Goal: Transaction & Acquisition: Obtain resource

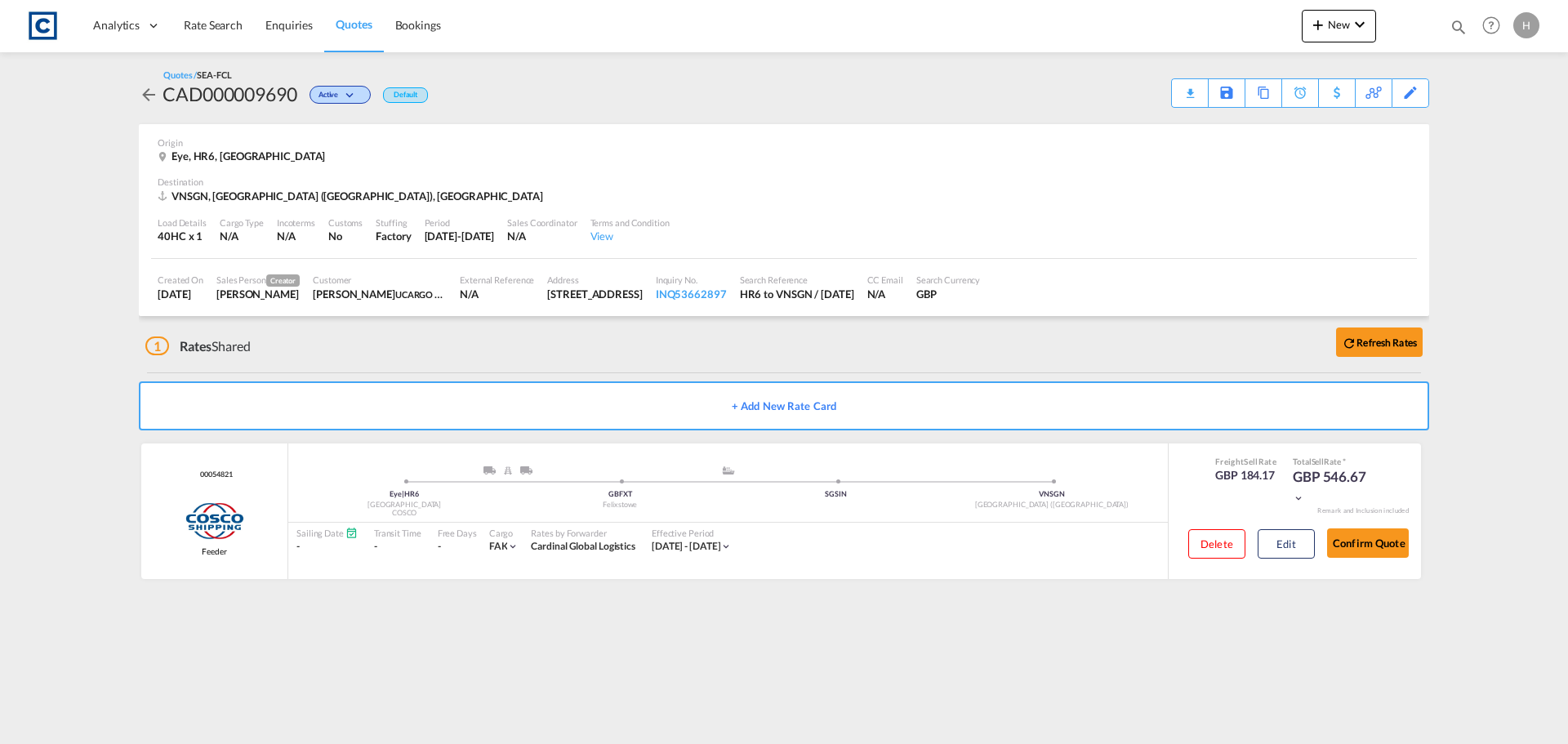
drag, startPoint x: 231, startPoint y: 21, endPoint x: 13, endPoint y: 200, distance: 282.1
click at [231, 21] on span "Rate Search" at bounding box center [213, 25] width 59 height 14
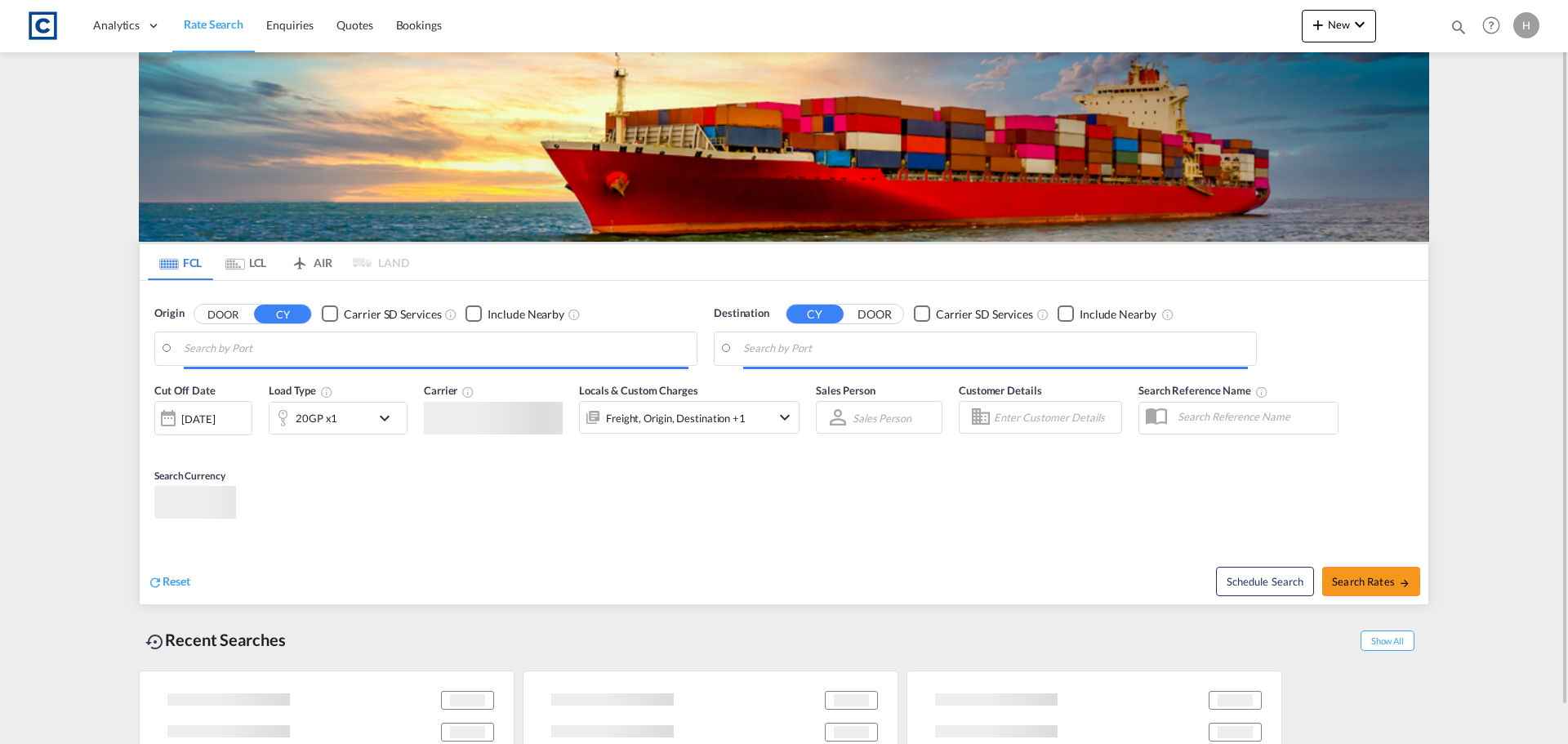
click at [264, 343] on input "Search by Port" at bounding box center [436, 349] width 504 height 25
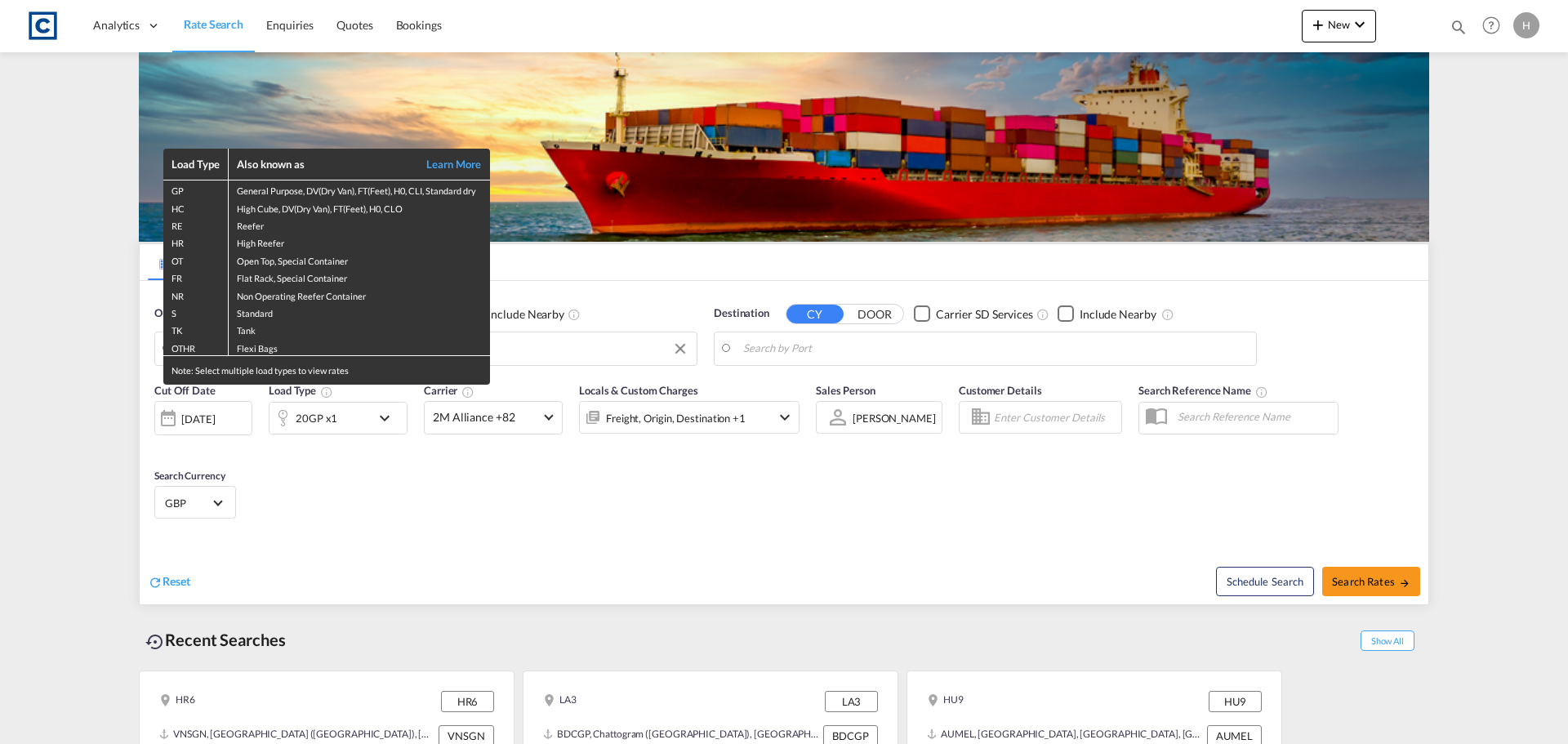
click at [554, 348] on div "Load Type Also known as Learn More GP General Purpose, DV(Dry Van), FT(Feet), H…" at bounding box center [784, 372] width 1568 height 744
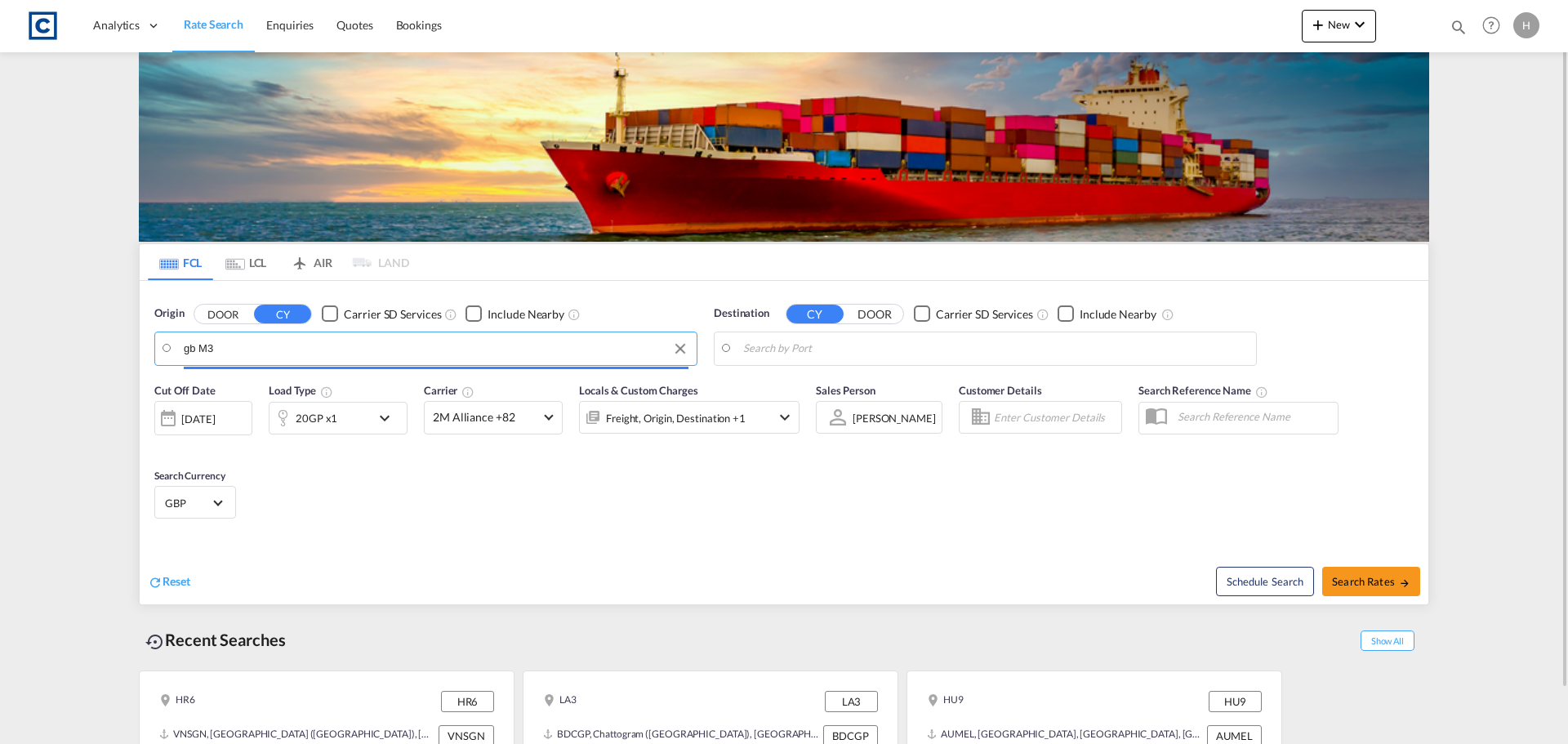
click at [517, 349] on input "gb M3" at bounding box center [436, 349] width 504 height 25
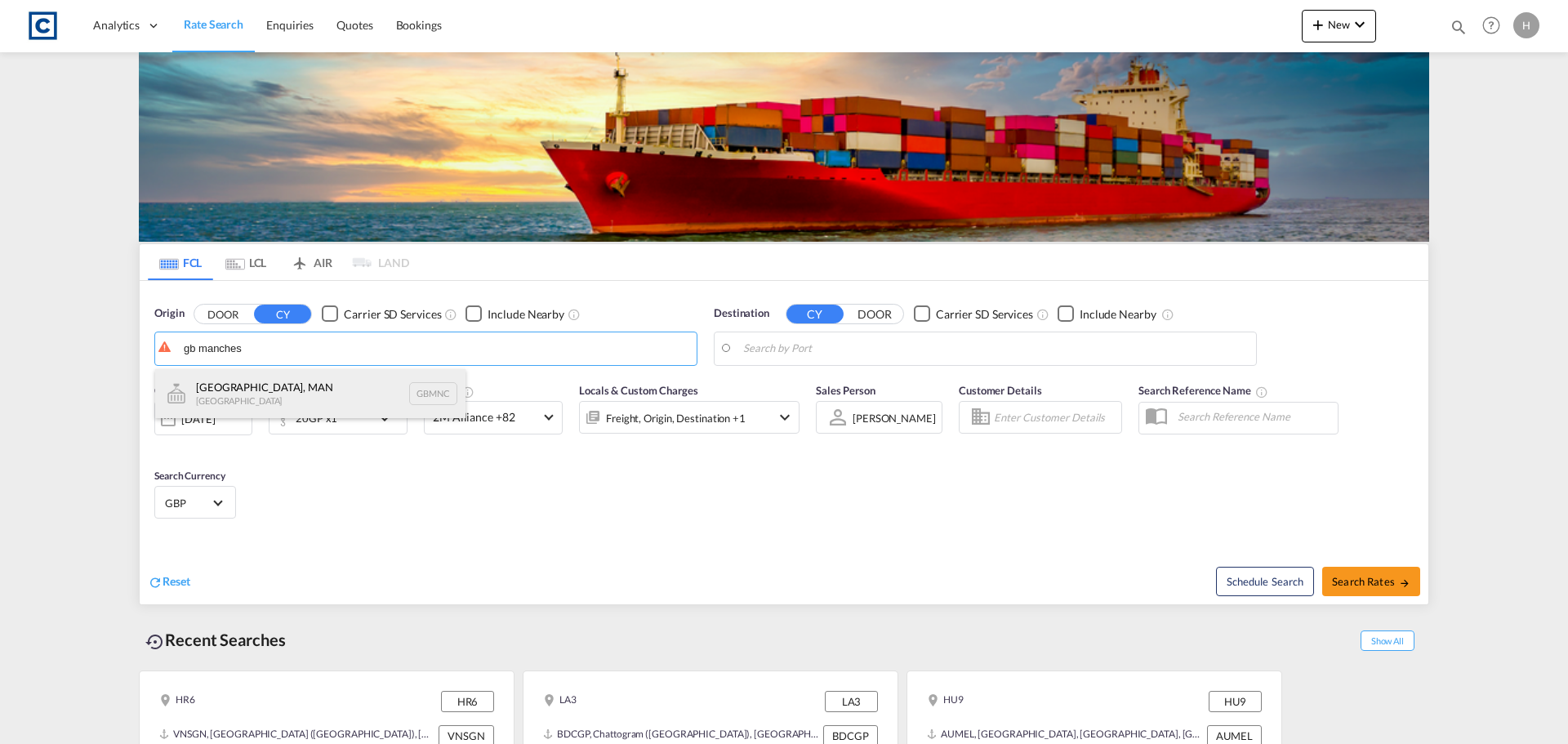
click at [377, 394] on div "[GEOGRAPHIC_DATA], MAN [GEOGRAPHIC_DATA] GBMNC" at bounding box center [310, 393] width 310 height 49
type input "[GEOGRAPHIC_DATA], [GEOGRAPHIC_DATA], GBMNC"
click at [958, 353] on body "Analytics Dashboard Rate Search Enquiries Quotes Bookings" at bounding box center [784, 372] width 1568 height 744
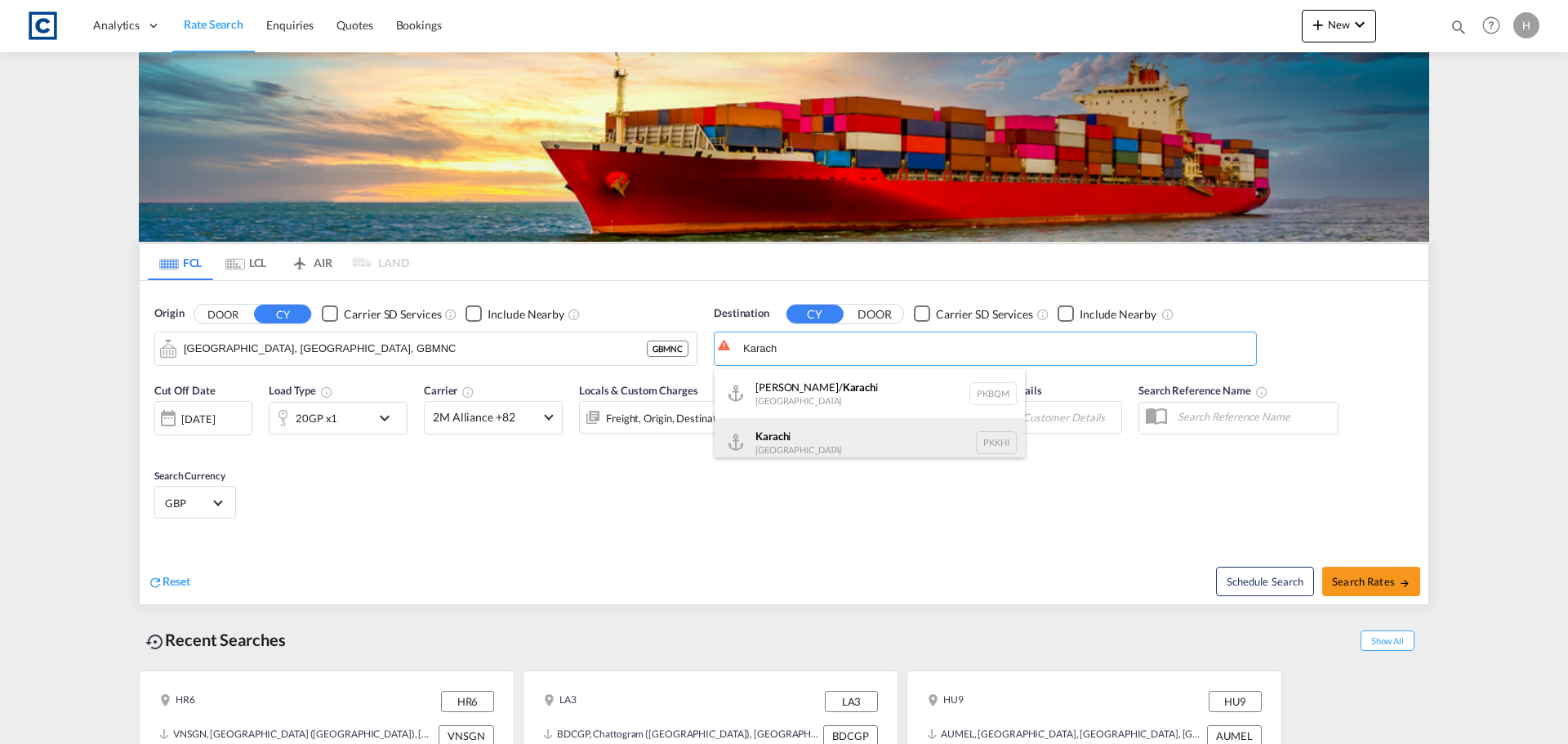
click at [992, 442] on div "Karach i [GEOGRAPHIC_DATA] PKKHI" at bounding box center [870, 442] width 310 height 49
type input "[GEOGRAPHIC_DATA], PKKHI"
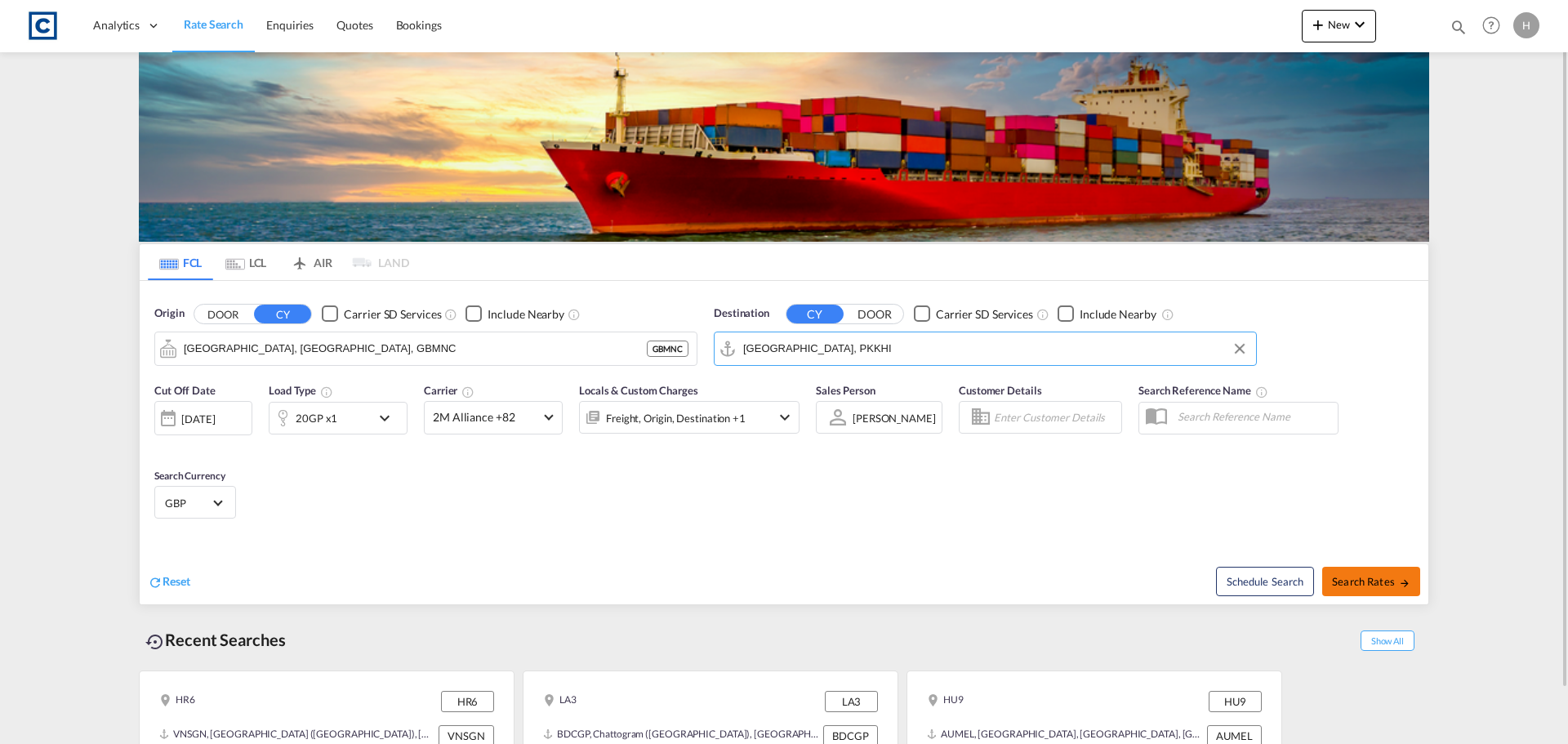
click at [1357, 577] on span "Search Rates" at bounding box center [1370, 581] width 78 height 13
type input "GBMNC to PKKHI / [DATE]"
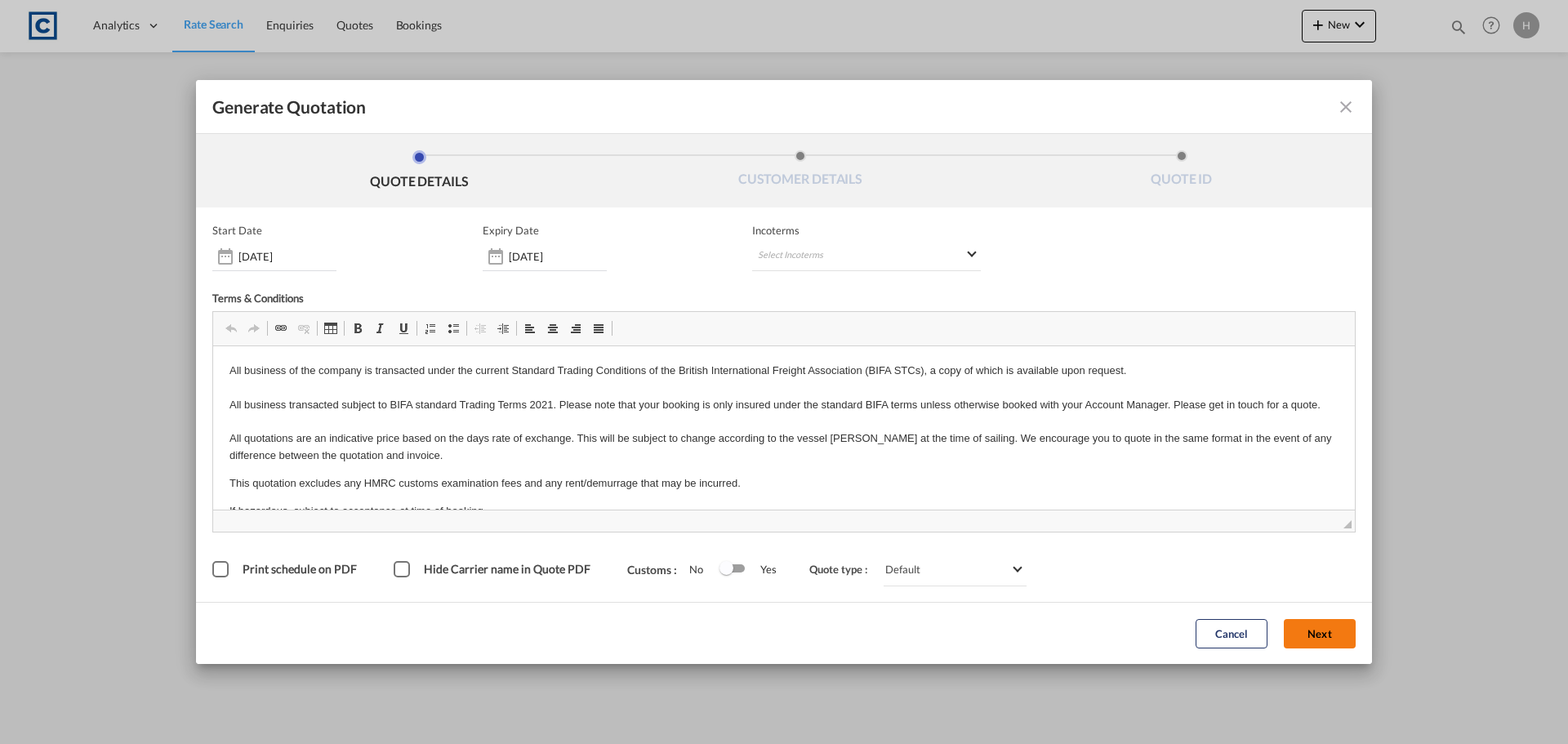
click at [1316, 633] on button "Next" at bounding box center [1320, 634] width 71 height 30
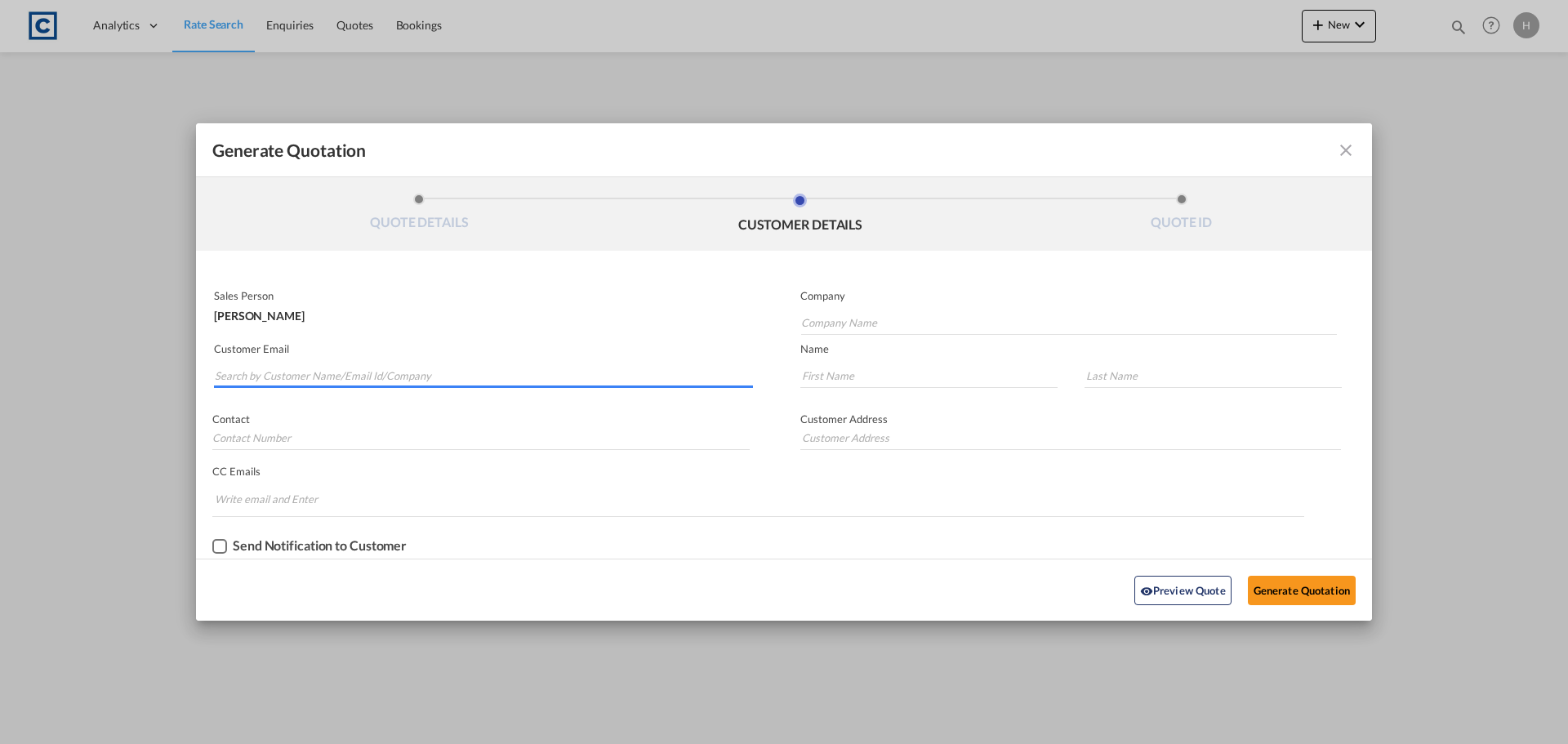
click at [440, 374] on input "Search by Customer Name/Email Id/Company" at bounding box center [484, 375] width 538 height 25
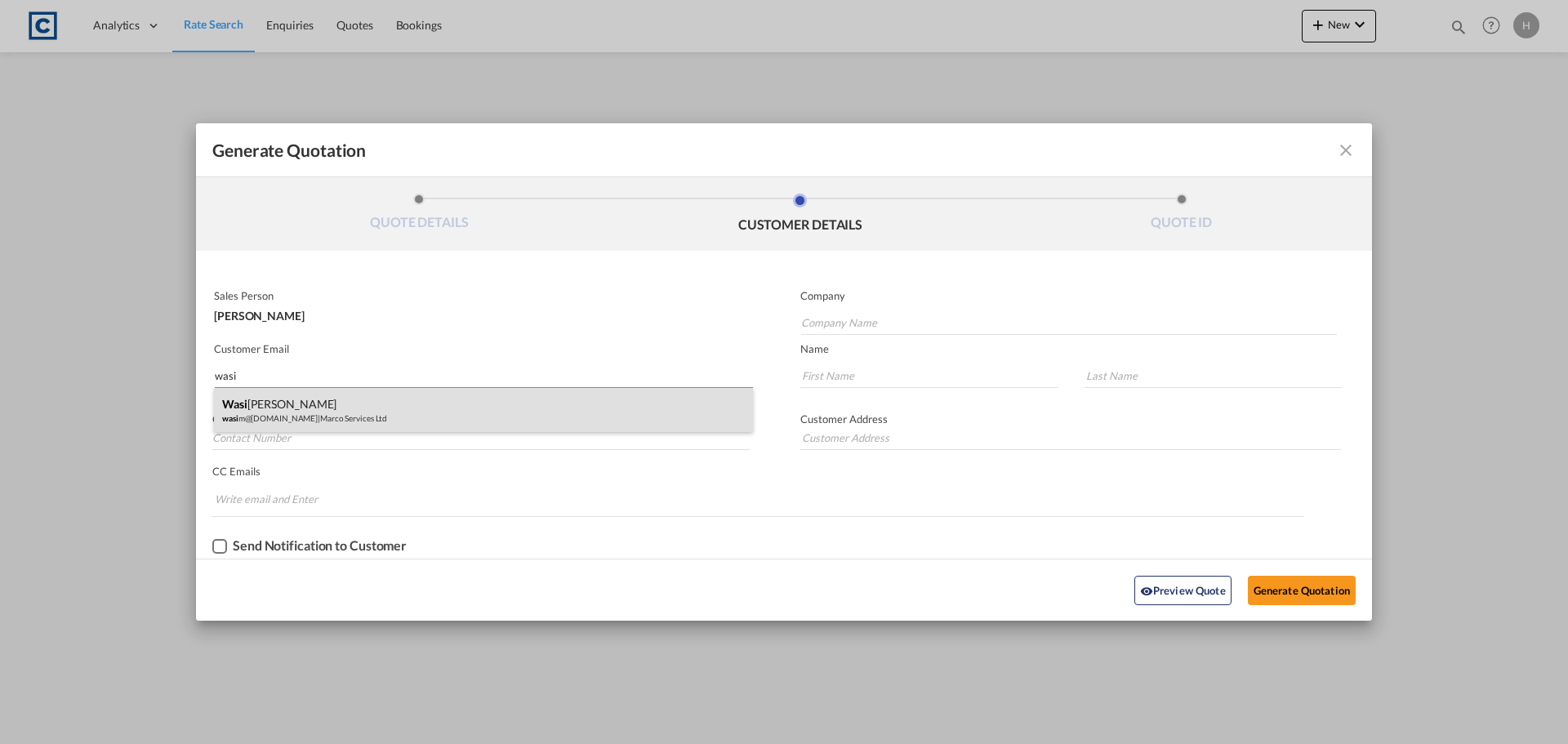
type input "wasi"
click at [421, 411] on div "[PERSON_NAME] wasi m@[DOMAIN_NAME] | Marco Services Ltd" at bounding box center [483, 410] width 539 height 44
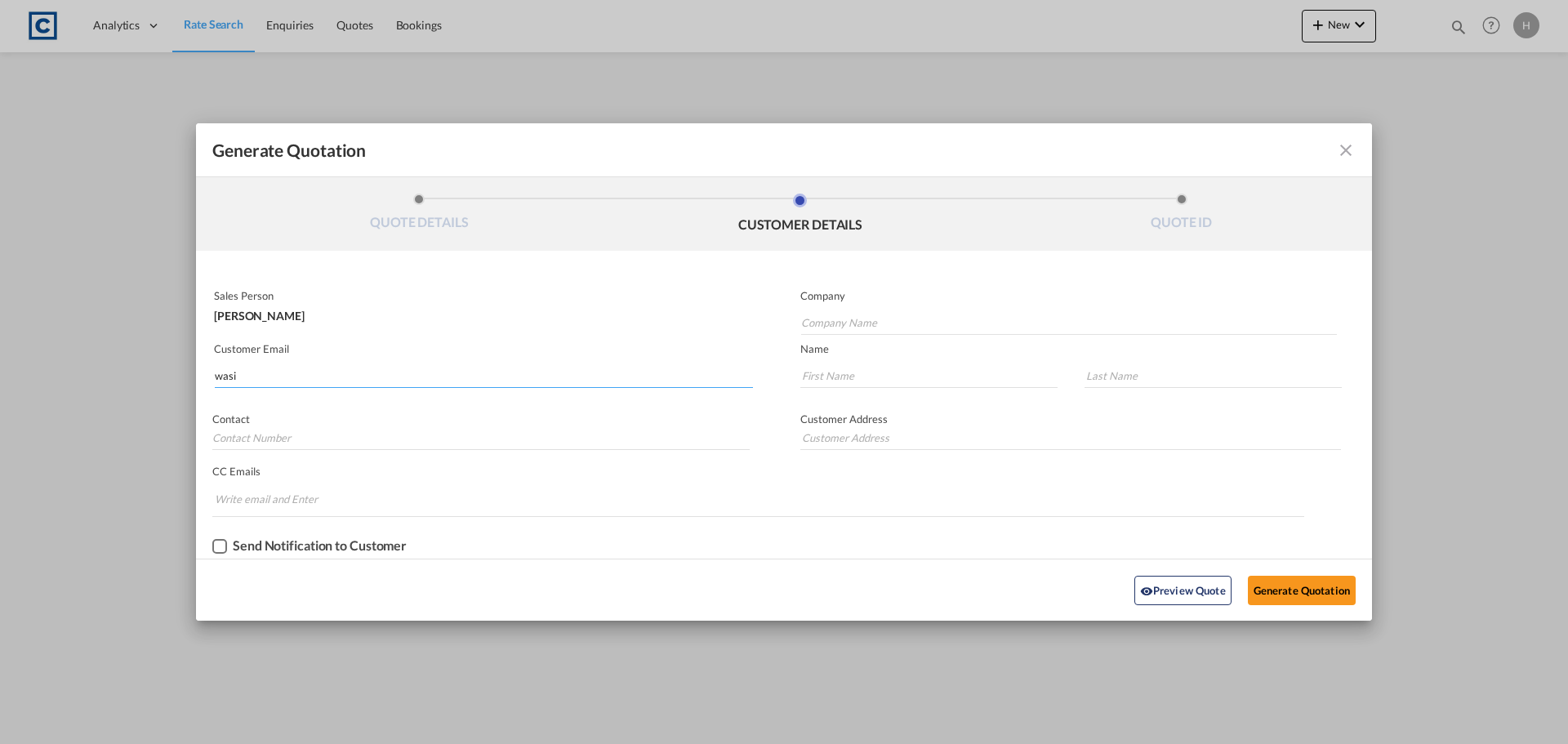
type input "Marco Services Ltd"
type input "[EMAIL_ADDRESS][DOMAIN_NAME]"
type input "Wasim"
type input "Yousafi"
type input "0161 832 8899"
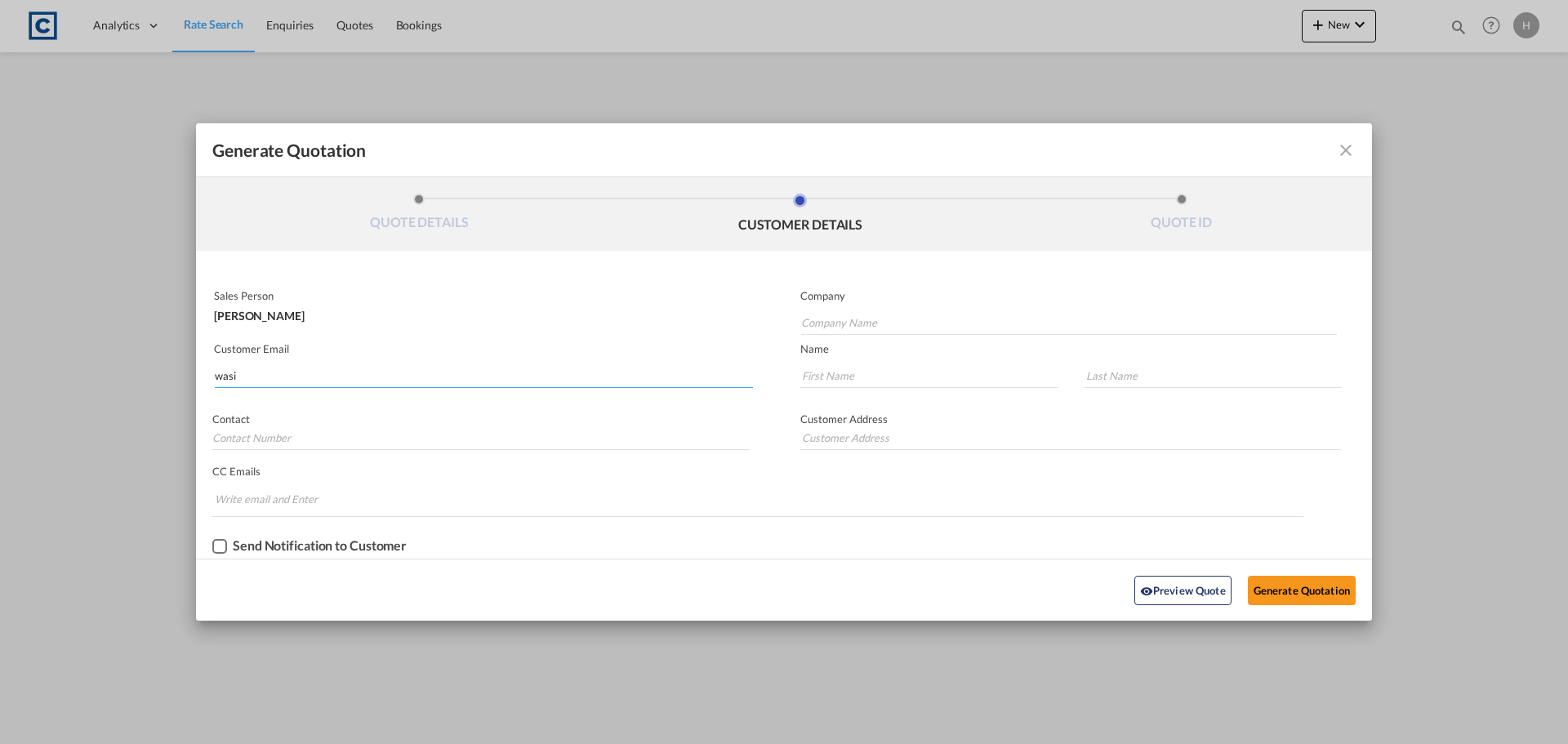
type input "[STREET_ADDRESS][PERSON_NAME][PERSON_NAME][PERSON_NAME]"
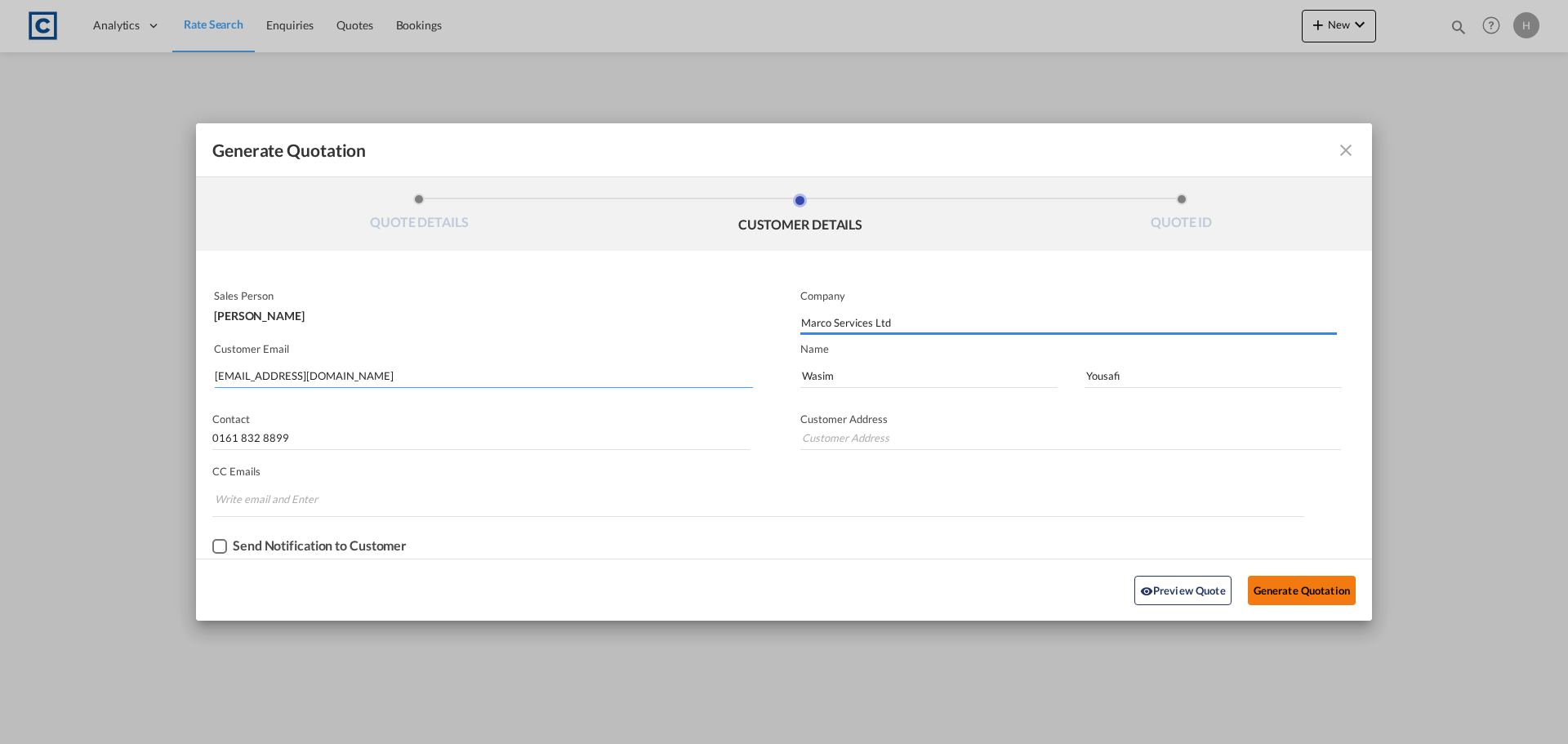
type input "[STREET_ADDRESS][PERSON_NAME][PERSON_NAME][PERSON_NAME]"
click at [1285, 590] on button "Generate Quotation" at bounding box center [1302, 591] width 108 height 30
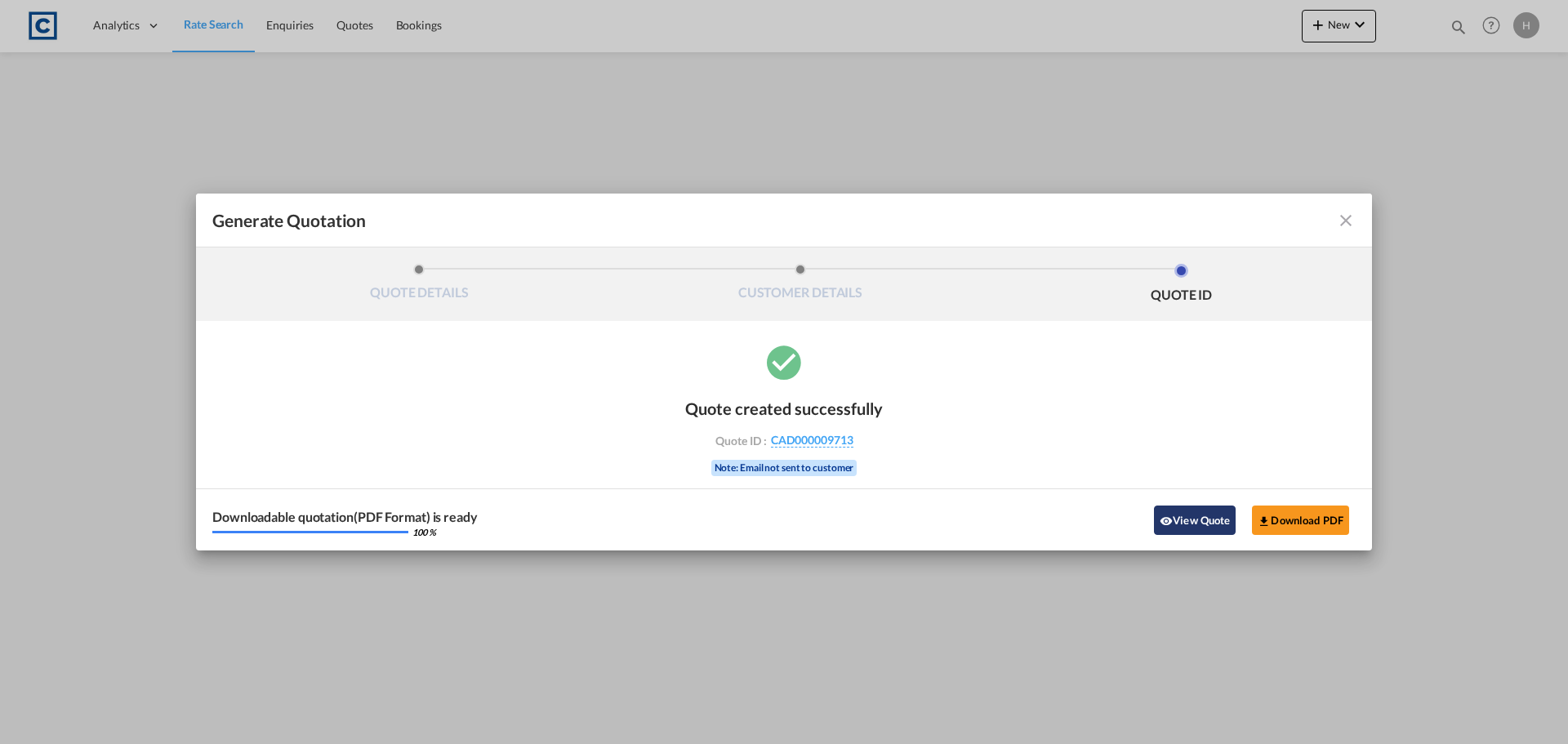
click at [1215, 526] on button "View Quote" at bounding box center [1195, 521] width 81 height 30
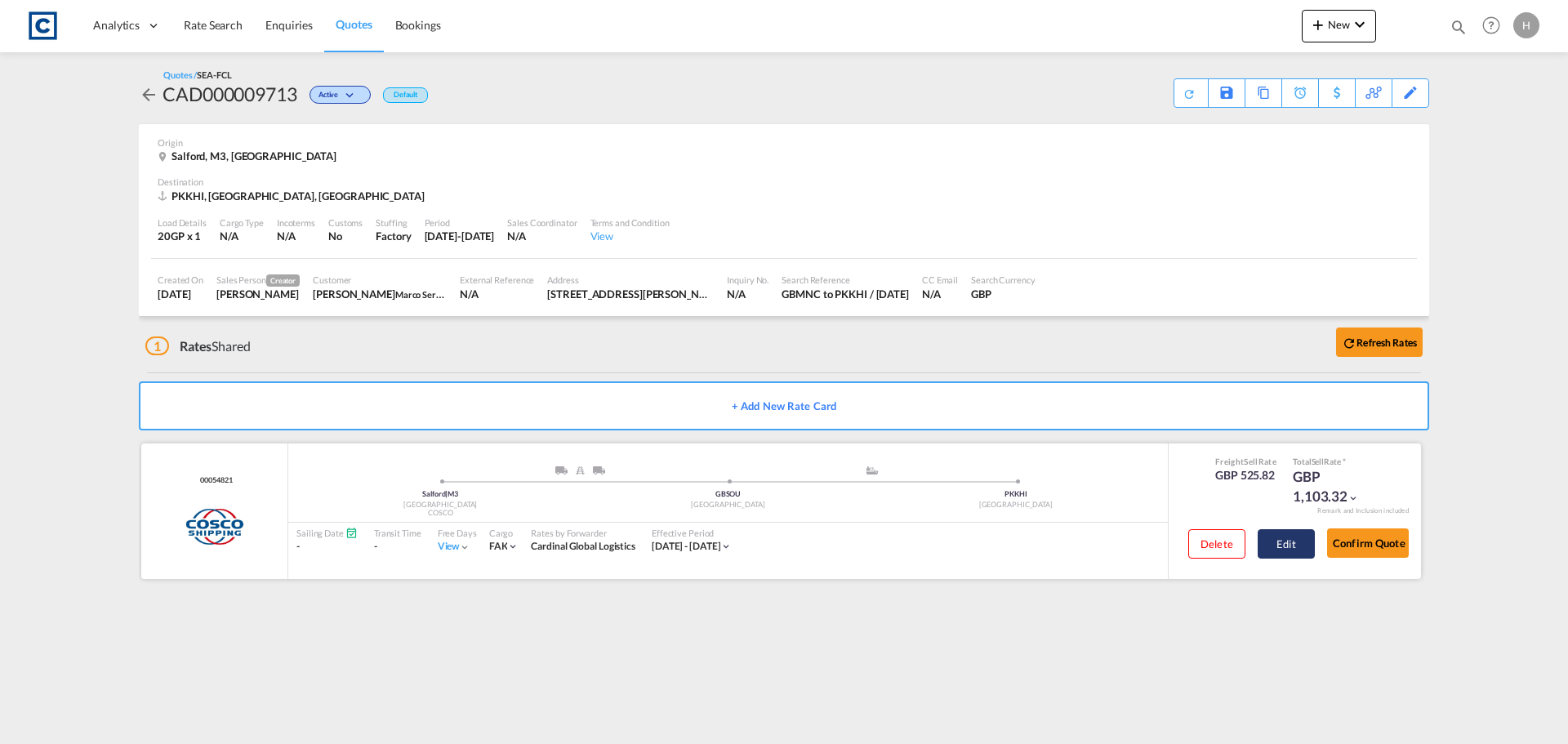
click at [1291, 537] on button "Edit" at bounding box center [1286, 544] width 58 height 30
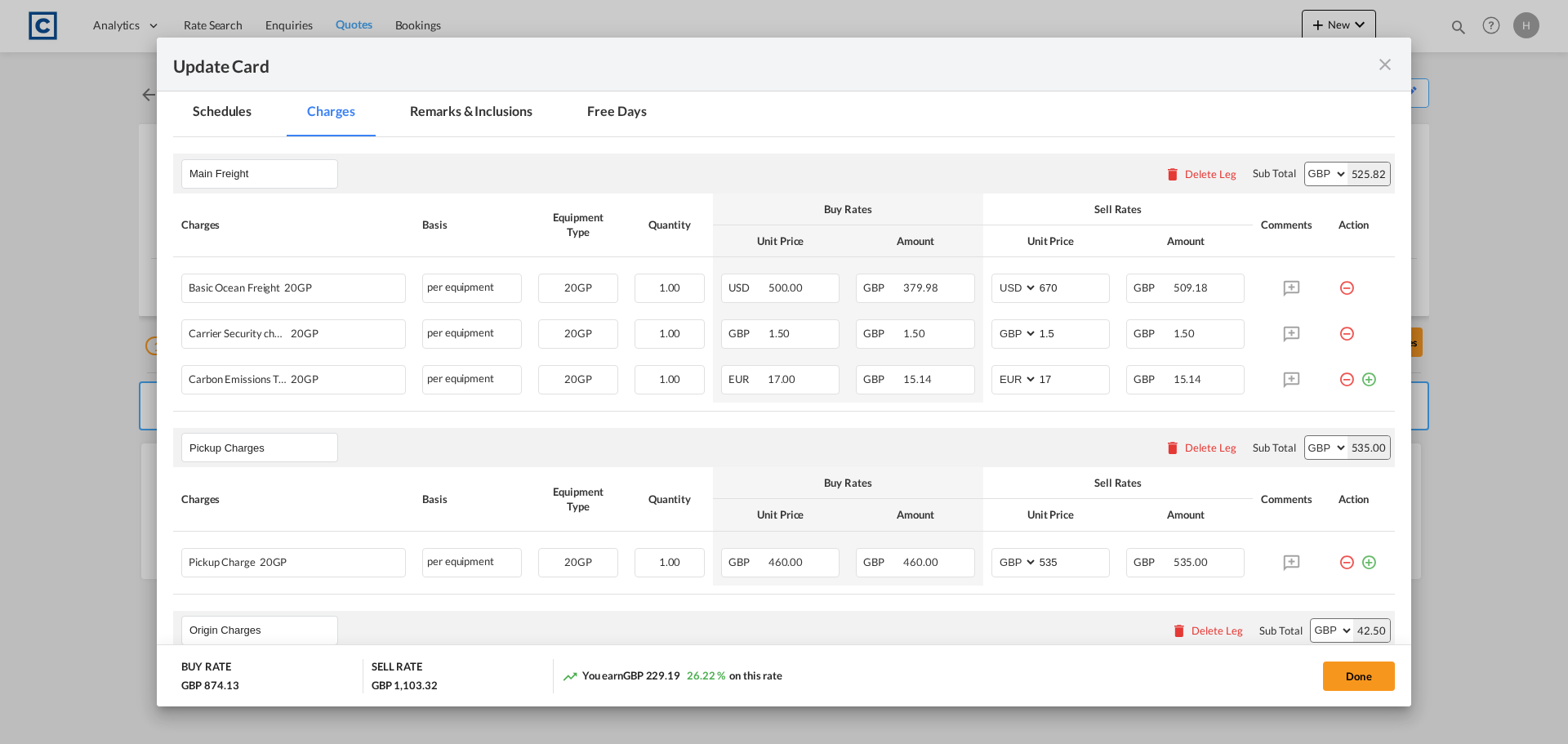
scroll to position [408, 0]
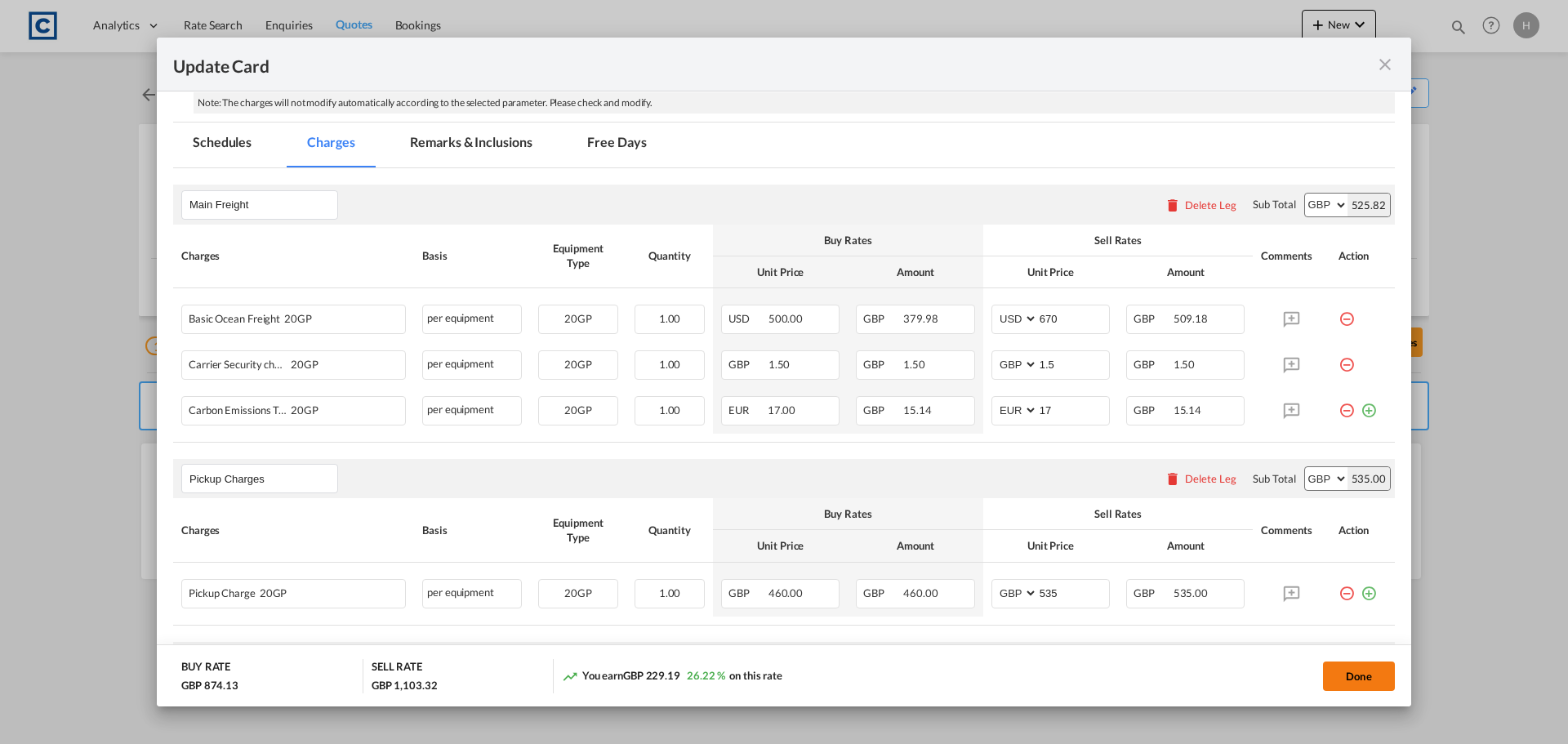
click at [1368, 678] on button "Done" at bounding box center [1358, 676] width 71 height 30
